Goal: Register for event/course

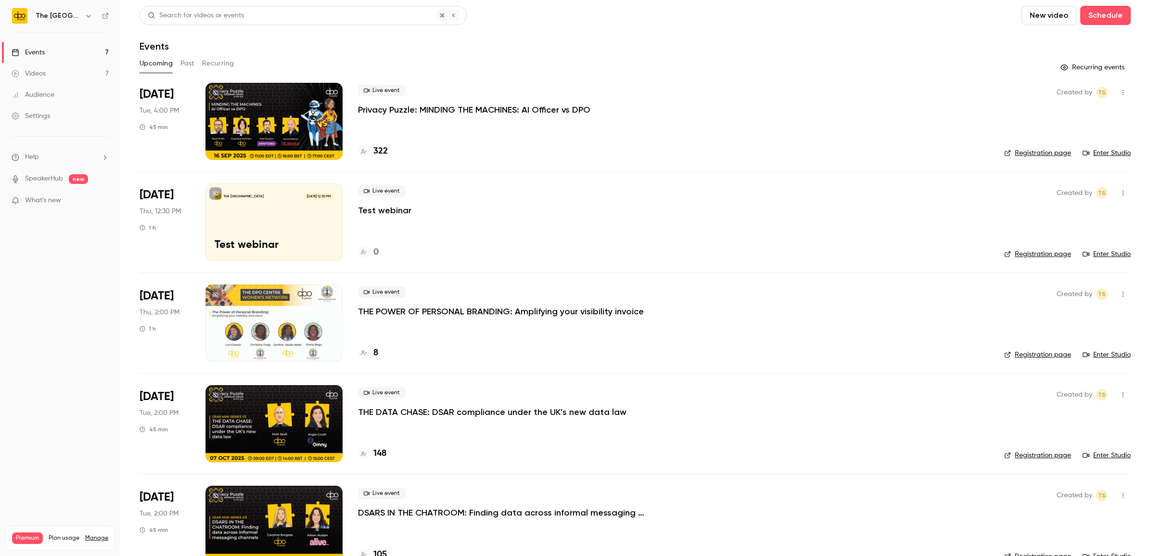
click at [448, 313] on p "THE POWER OF PERSONAL BRANDING: Amplifying your visibility invoice" at bounding box center [501, 312] width 286 height 12
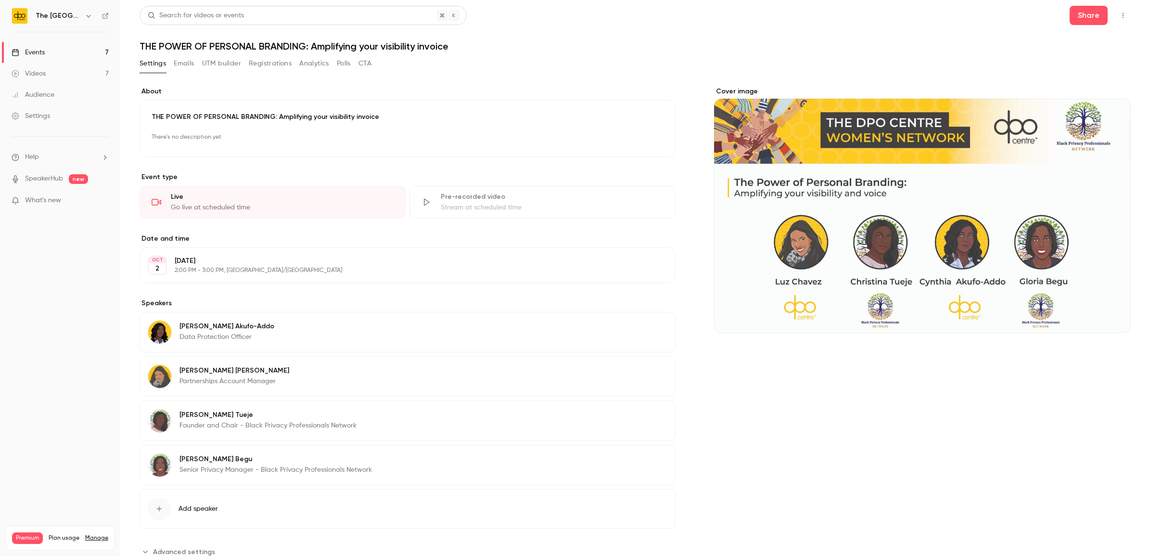
click at [265, 68] on button "Registrations" at bounding box center [270, 63] width 43 height 15
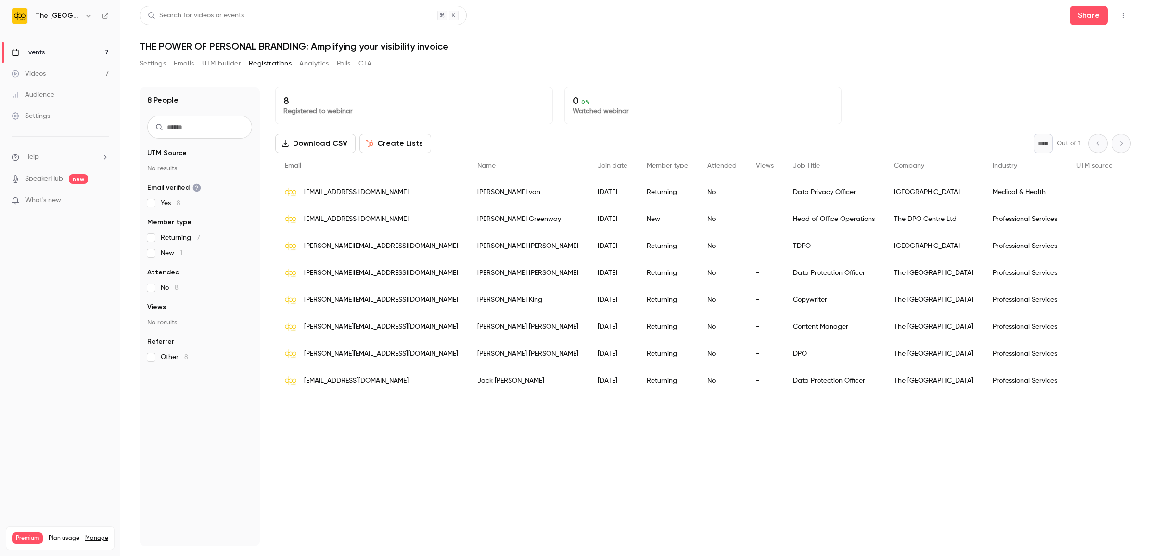
click at [35, 53] on div "Events" at bounding box center [28, 53] width 33 height 10
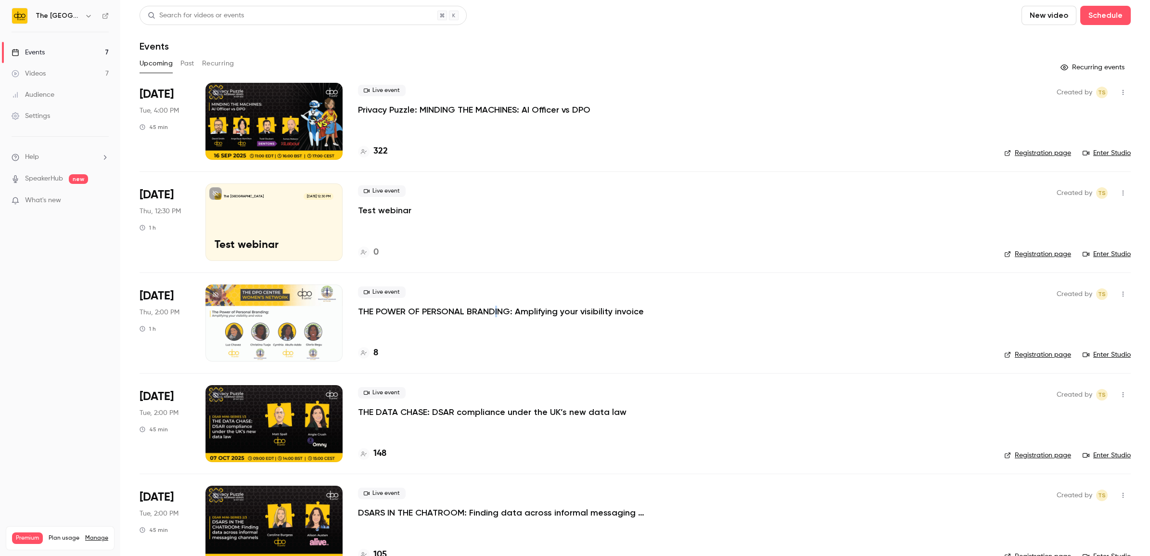
click at [495, 301] on div "Live event THE POWER OF PERSONAL BRANDING: Amplifying your visibility invoice" at bounding box center [673, 301] width 631 height 31
drag, startPoint x: 495, startPoint y: 300, endPoint x: 491, endPoint y: 312, distance: 12.5
click at [494, 312] on p "THE POWER OF PERSONAL BRANDING: Amplifying your visibility invoice" at bounding box center [501, 312] width 286 height 12
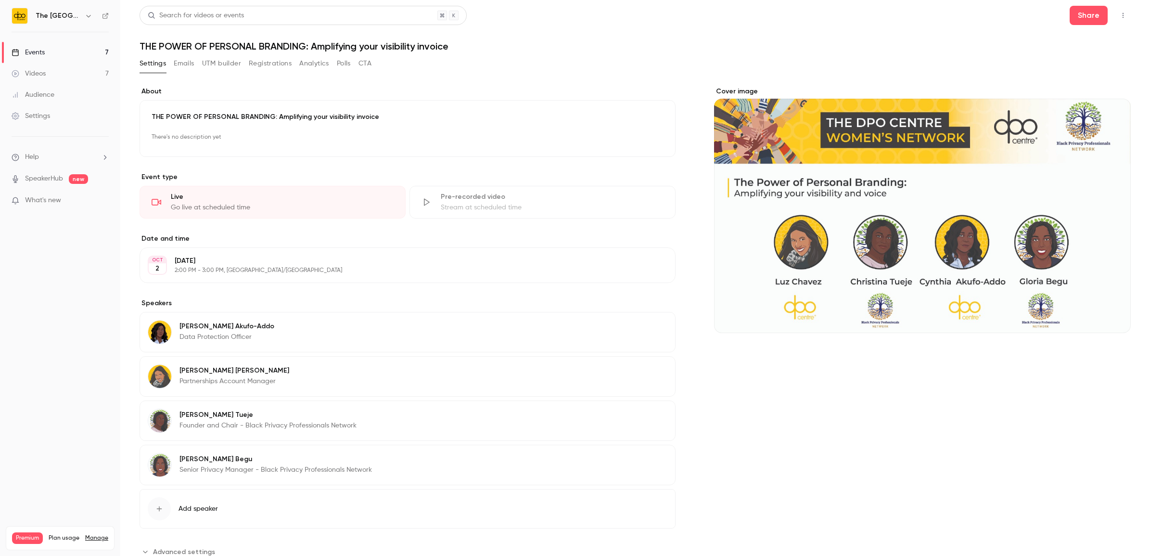
click at [260, 69] on button "Registrations" at bounding box center [270, 63] width 43 height 15
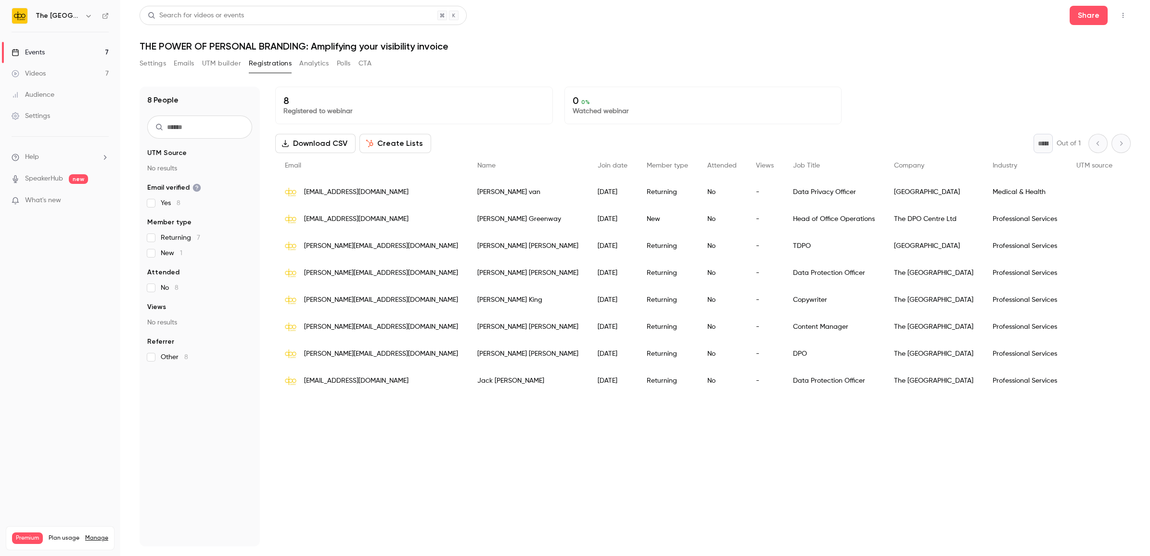
click at [38, 54] on div "Events" at bounding box center [28, 53] width 33 height 10
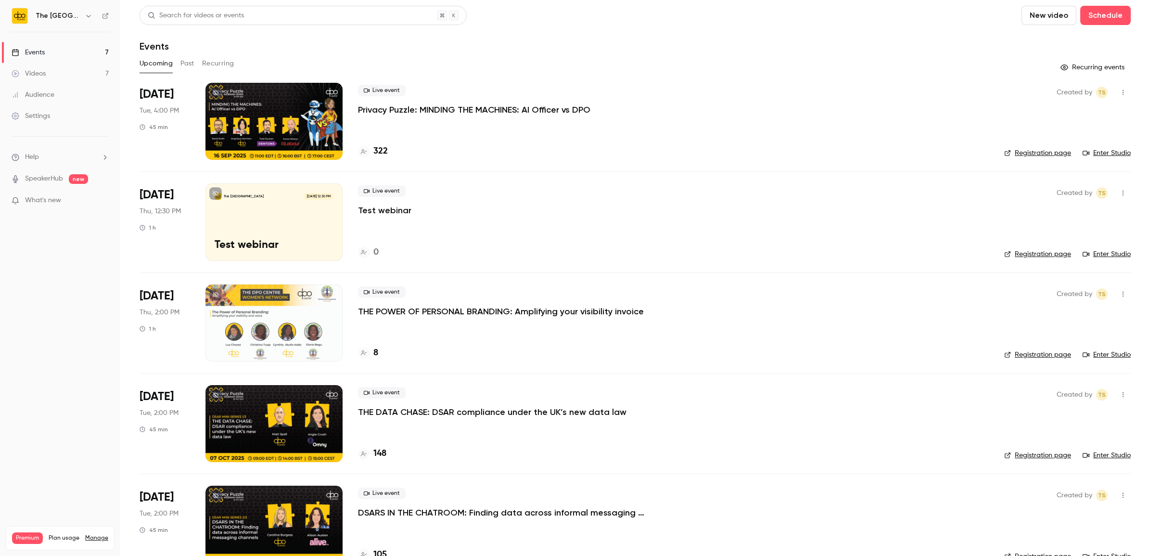
click at [34, 54] on div "Events" at bounding box center [28, 53] width 33 height 10
click at [499, 106] on p "Privacy Puzzle: MINDING THE MACHINES: AI Officer vs DPO" at bounding box center [474, 110] width 232 height 12
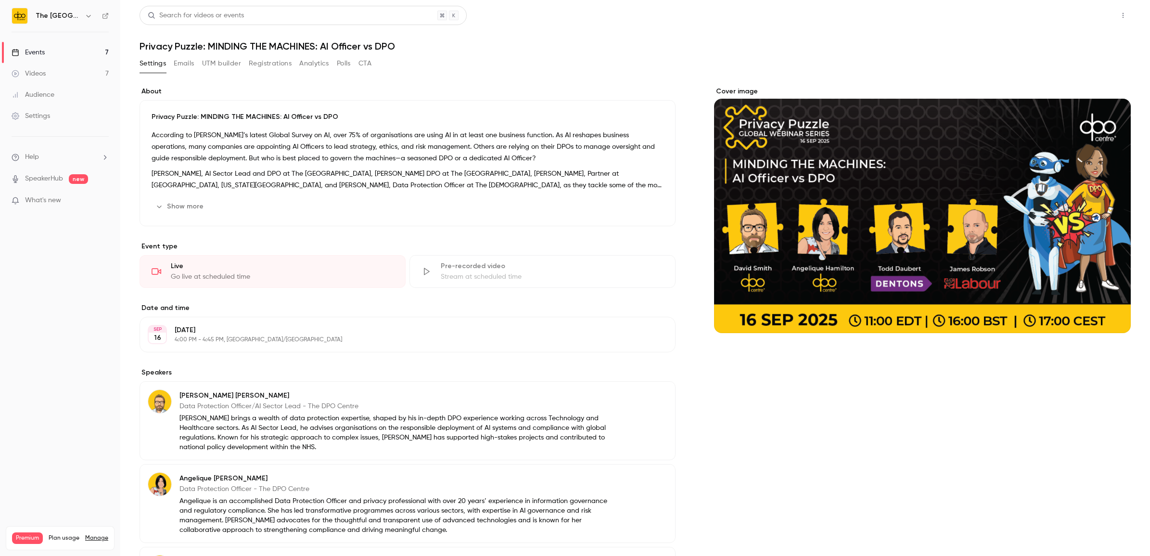
click at [1080, 18] on button "Share" at bounding box center [1089, 15] width 38 height 19
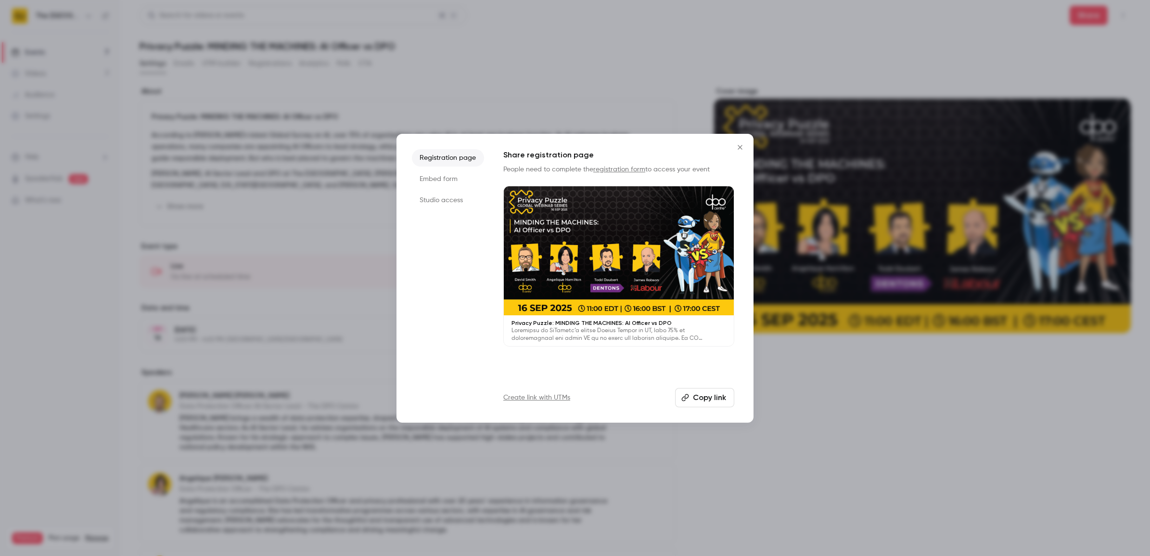
click at [455, 192] on li "Studio access" at bounding box center [448, 200] width 72 height 17
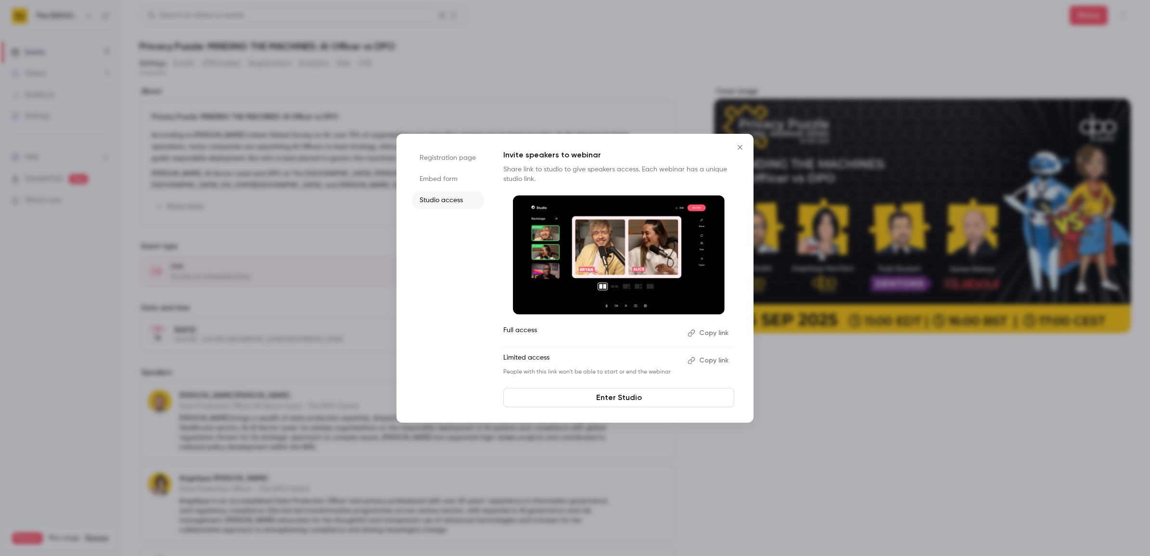
click at [612, 404] on link "Enter Studio" at bounding box center [618, 397] width 231 height 19
